Goal: Task Accomplishment & Management: Manage account settings

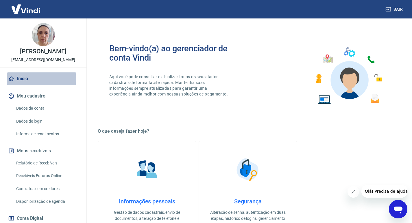
click at [26, 85] on link "Início" at bounding box center [43, 79] width 73 height 13
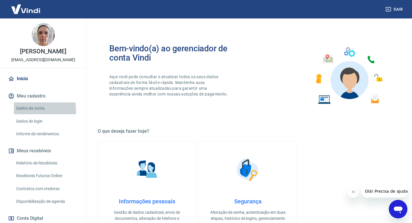
click at [39, 114] on link "Dados da conta" at bounding box center [47, 109] width 66 height 12
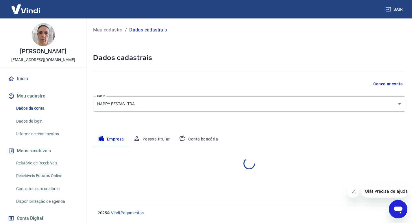
select select "AP"
select select "business"
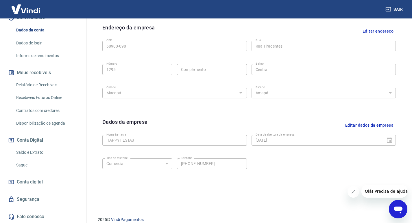
scroll to position [193, 0]
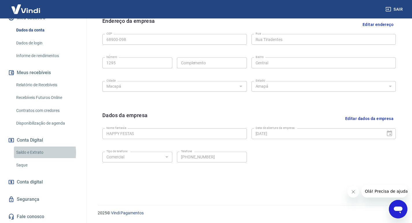
click at [31, 153] on link "Saldo e Extrato" at bounding box center [47, 153] width 66 height 12
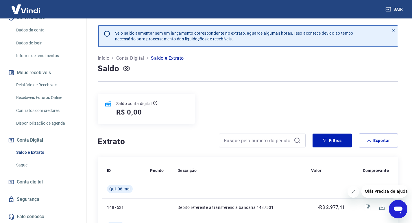
click at [106, 58] on p "Início" at bounding box center [104, 58] width 12 height 7
